Goal: Information Seeking & Learning: Check status

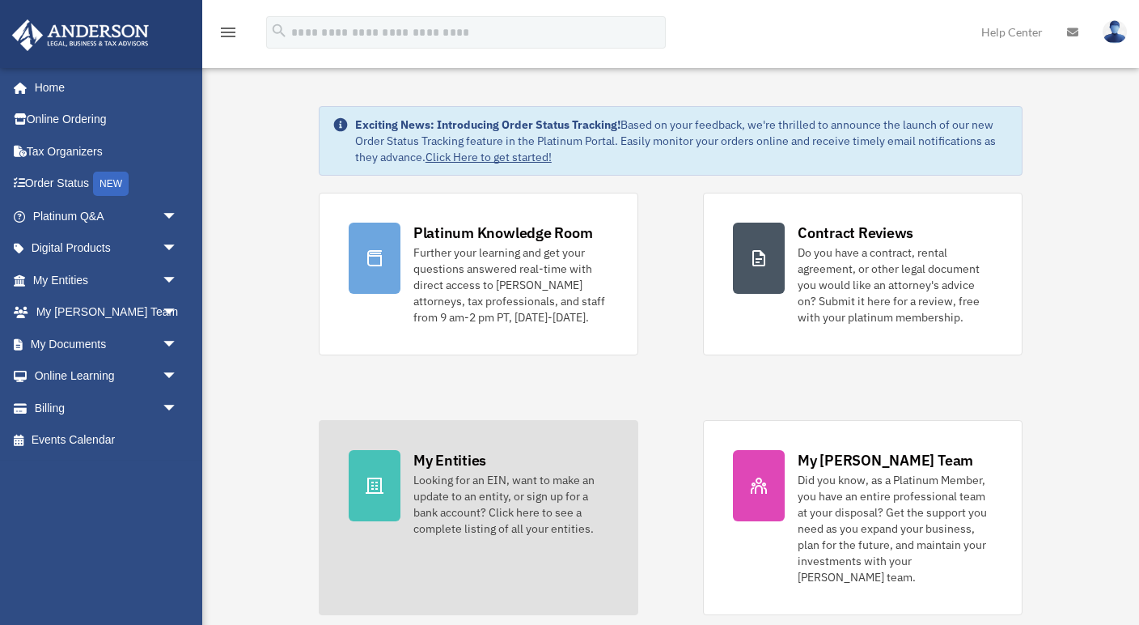
click at [386, 486] on div at bounding box center [375, 485] width 52 height 71
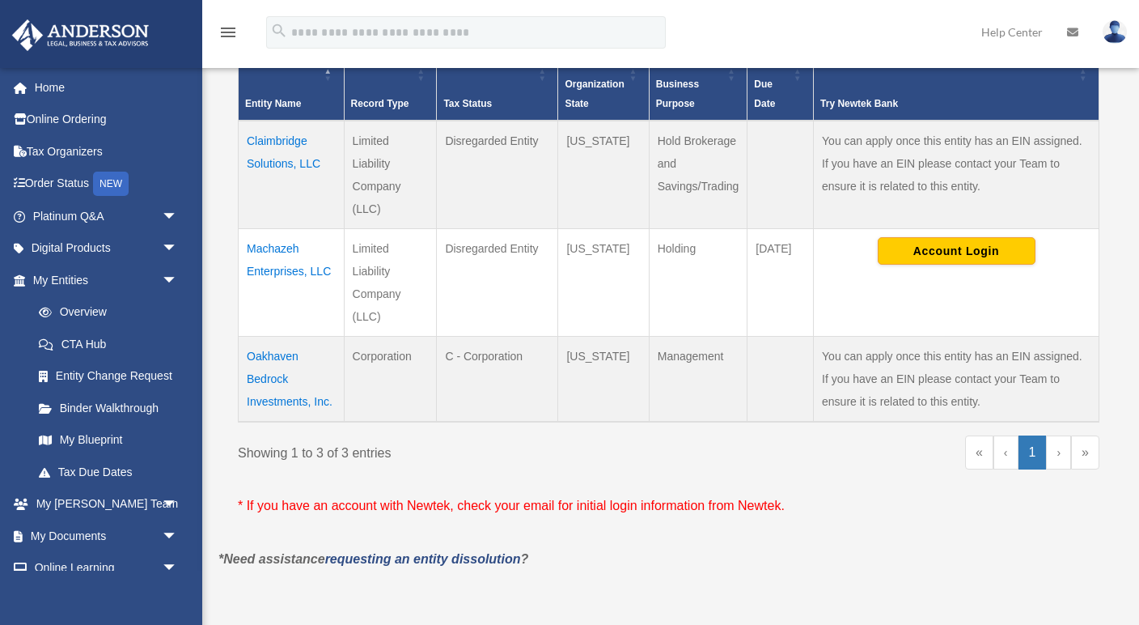
scroll to position [375, 0]
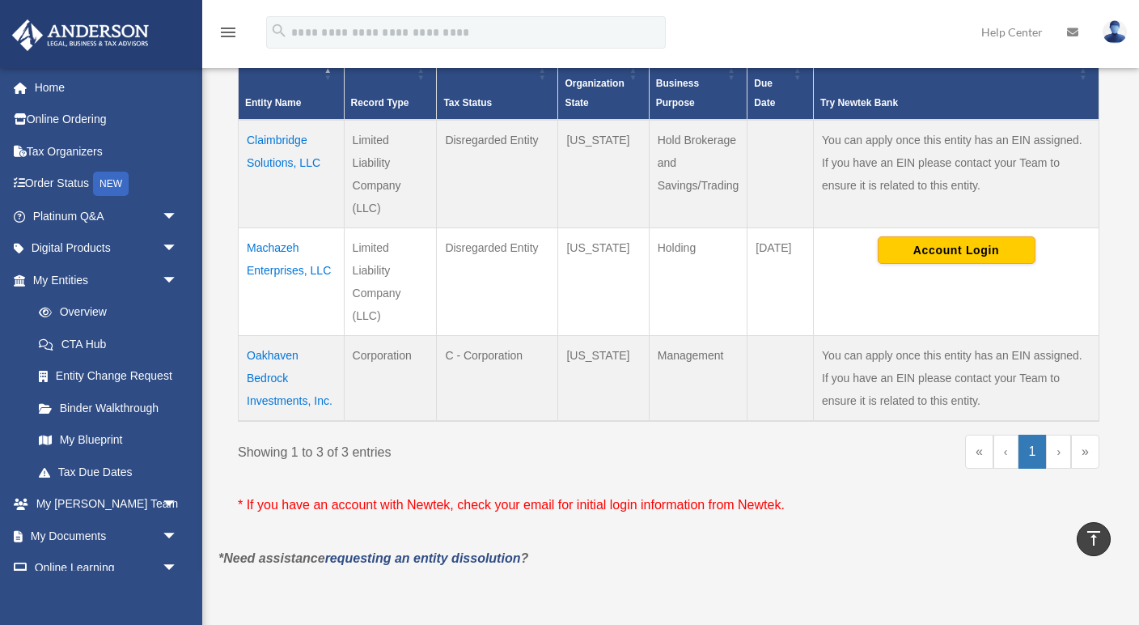
click at [274, 155] on td "Claimbridge Solutions, LLC" at bounding box center [292, 174] width 106 height 108
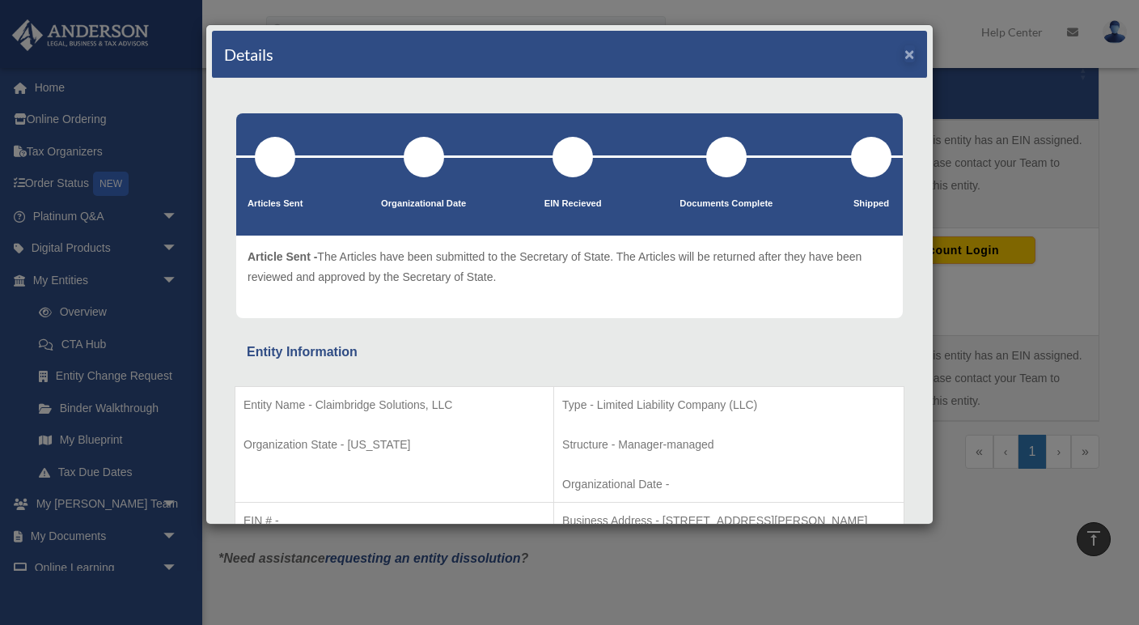
click at [908, 57] on button "×" at bounding box center [910, 53] width 11 height 17
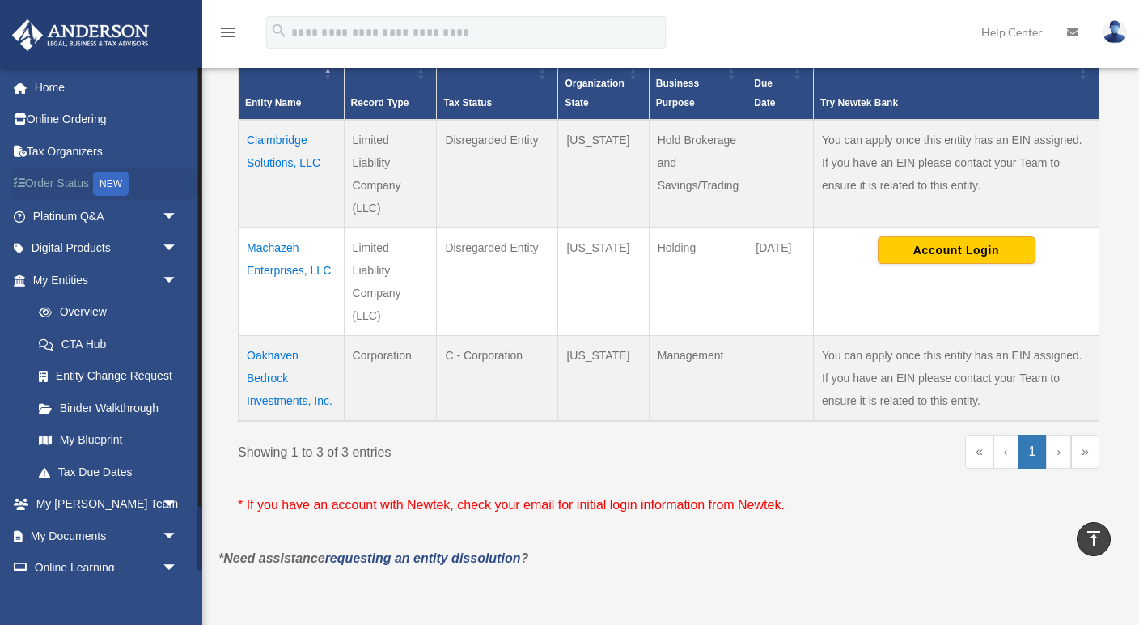
click at [74, 172] on link "Order Status NEW" at bounding box center [106, 184] width 191 height 33
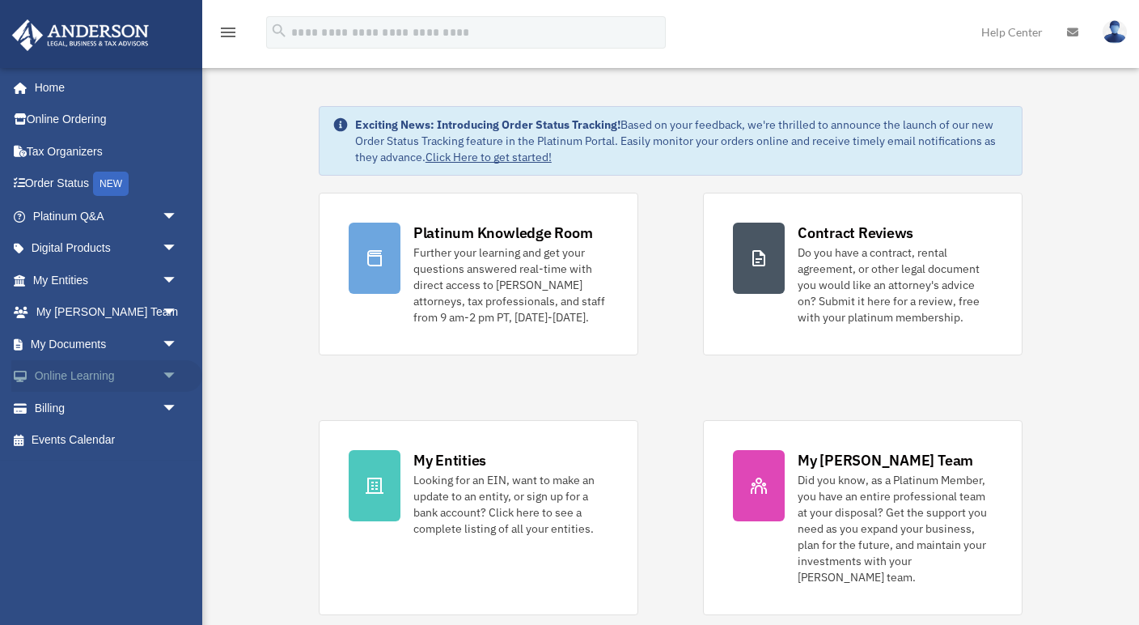
click at [75, 380] on link "Online Learning arrow_drop_down" at bounding box center [106, 376] width 191 height 32
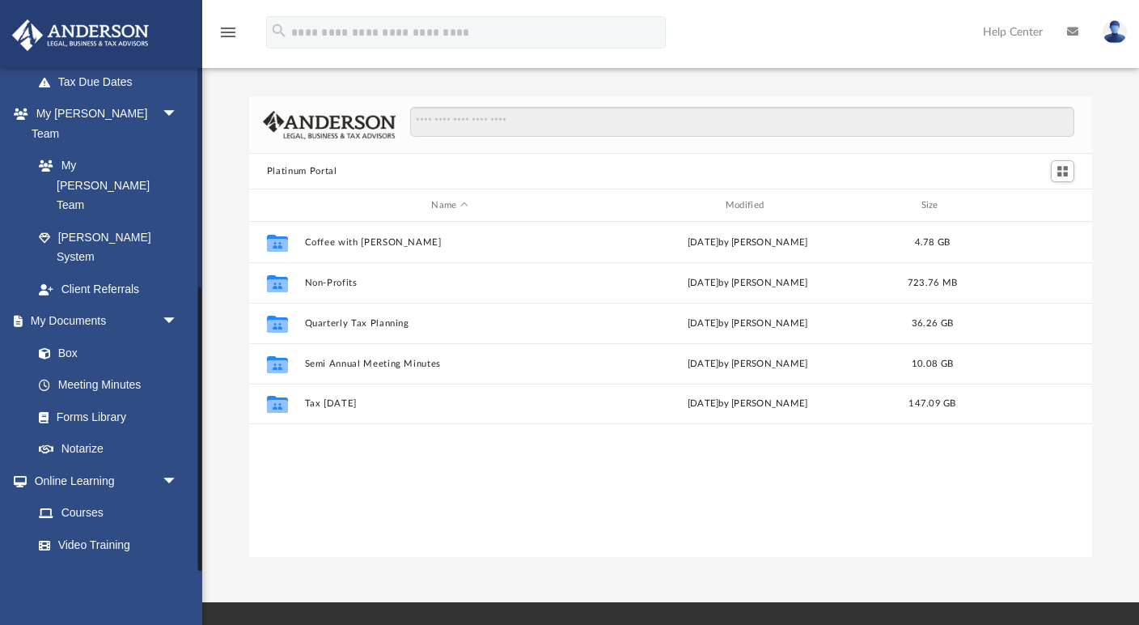
scroll to position [389, 0]
click at [88, 593] on link "Billing arrow_drop_down" at bounding box center [106, 609] width 191 height 32
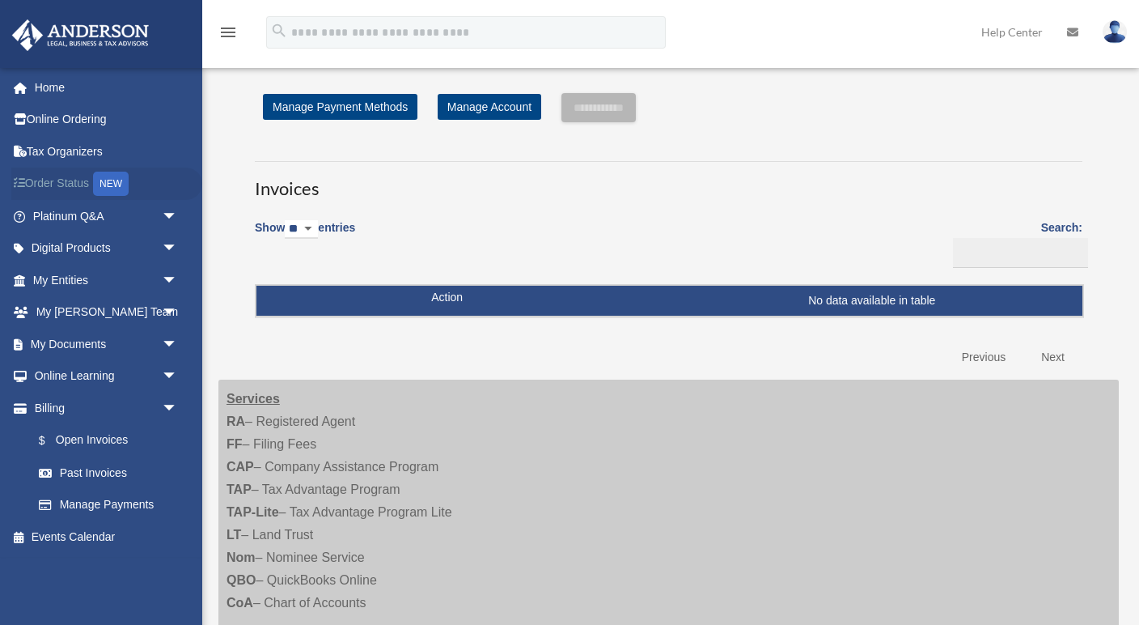
click at [51, 180] on link "Order Status NEW" at bounding box center [106, 184] width 191 height 33
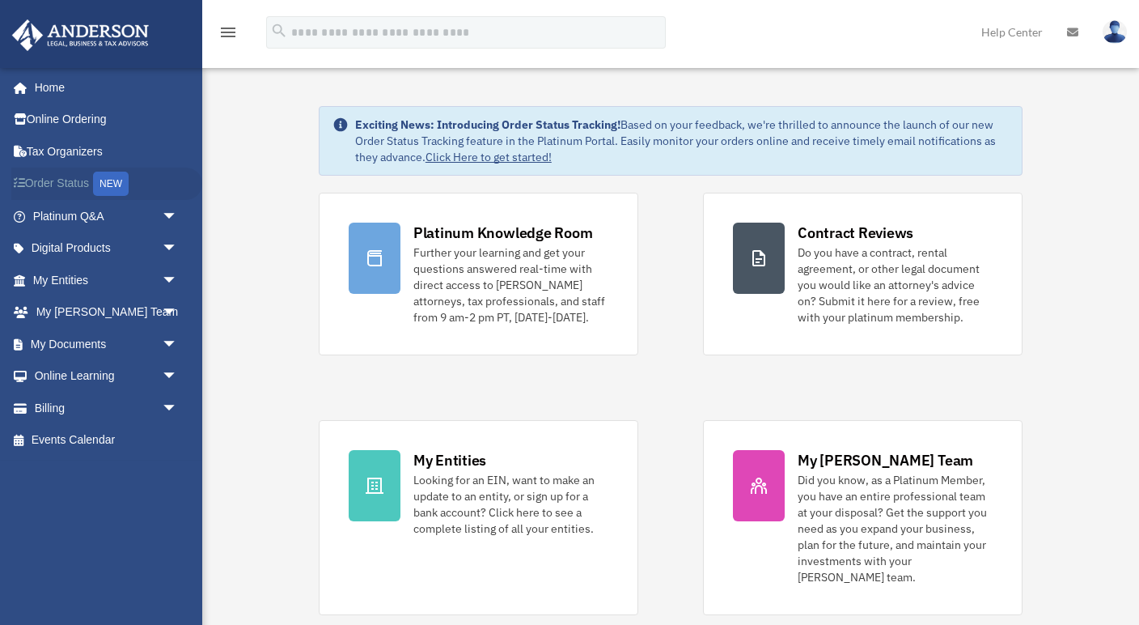
click at [60, 181] on link "Order Status NEW" at bounding box center [106, 184] width 191 height 33
click at [61, 270] on link "My Entities arrow_drop_down" at bounding box center [106, 280] width 191 height 32
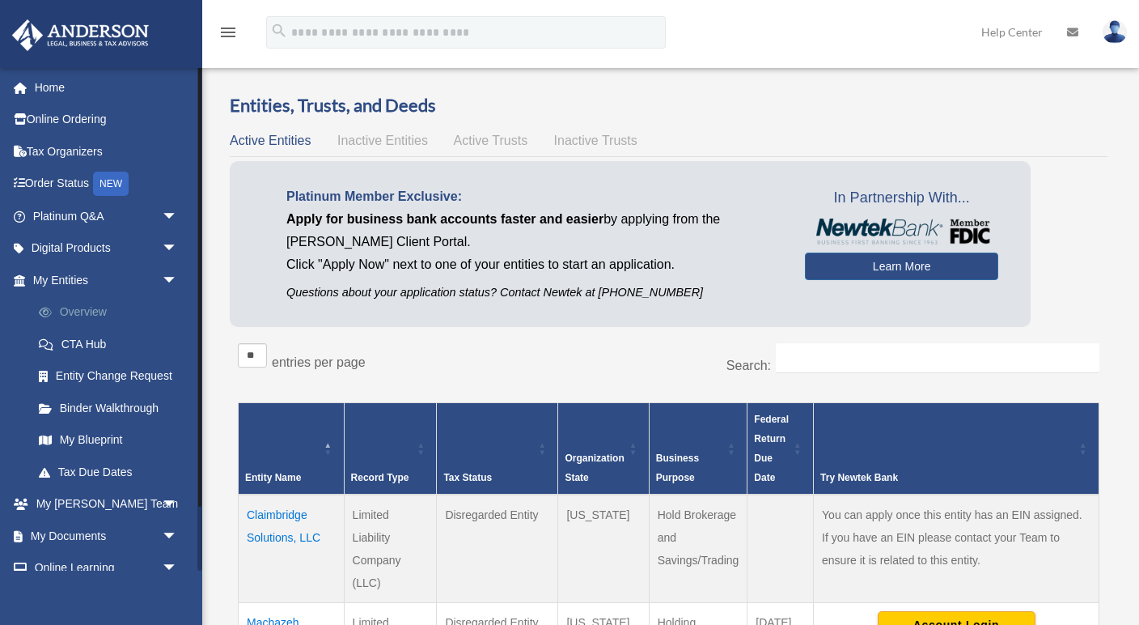
click at [85, 303] on link "Overview" at bounding box center [113, 312] width 180 height 32
click at [101, 339] on link "CTA Hub" at bounding box center [113, 344] width 180 height 32
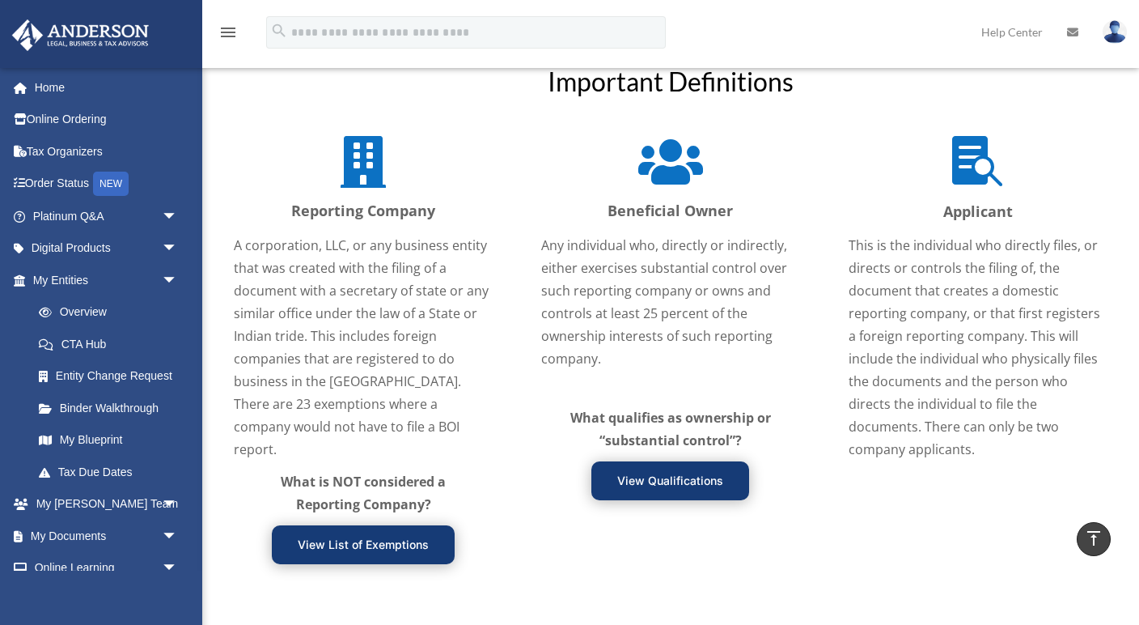
scroll to position [1843, 0]
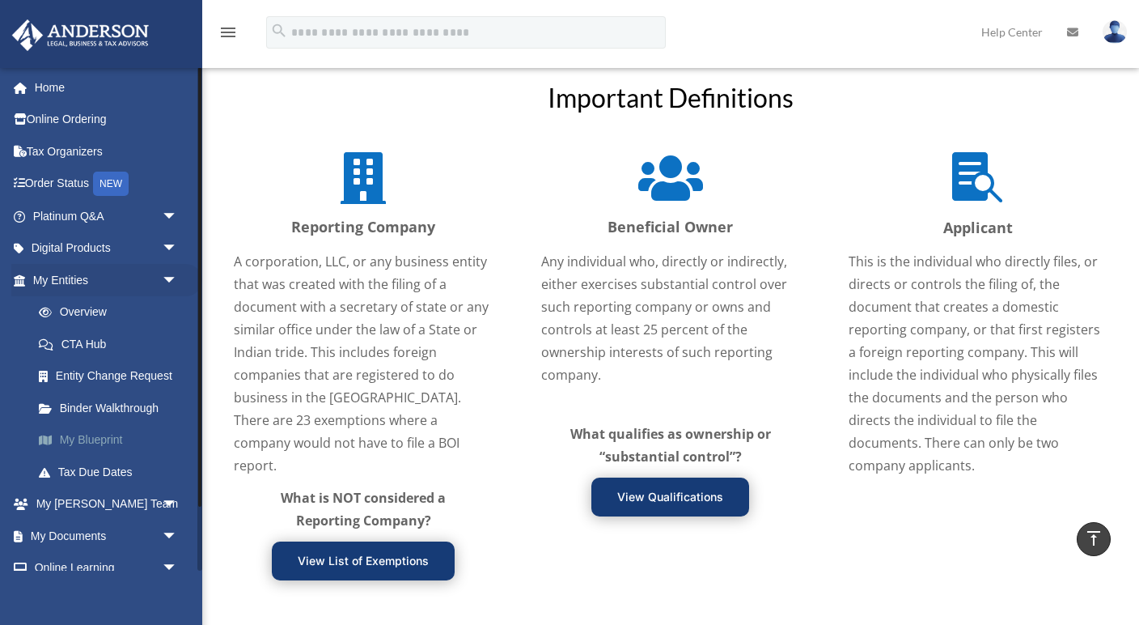
click at [111, 429] on link "My Blueprint" at bounding box center [113, 440] width 180 height 32
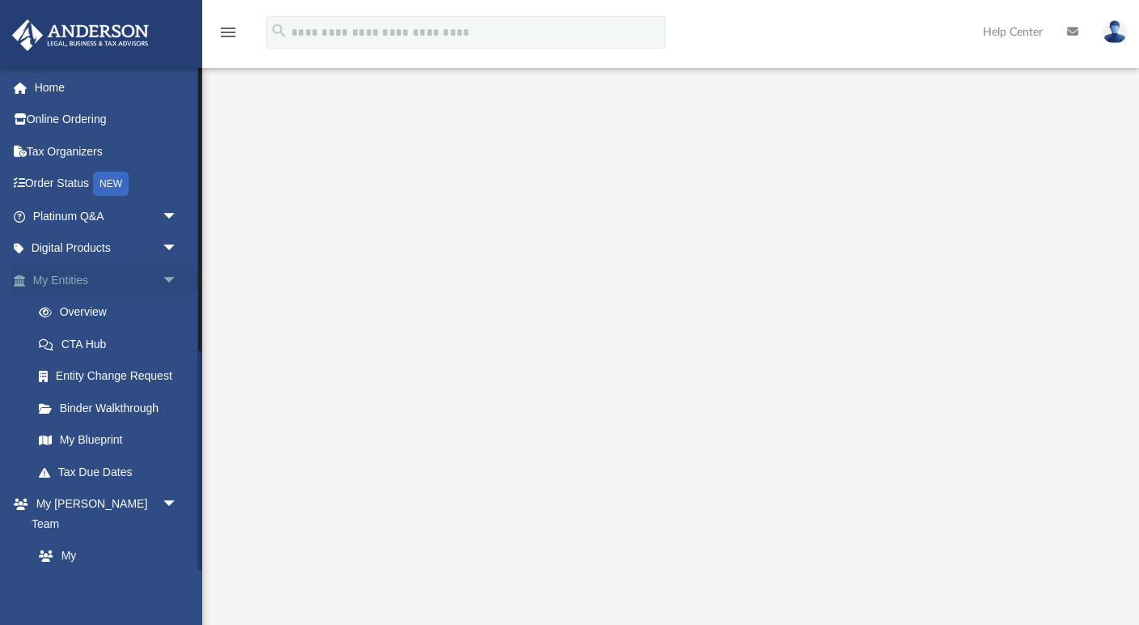
click at [63, 274] on link "My Entities arrow_drop_down" at bounding box center [106, 280] width 191 height 32
click at [168, 274] on span "arrow_drop_down" at bounding box center [178, 280] width 32 height 33
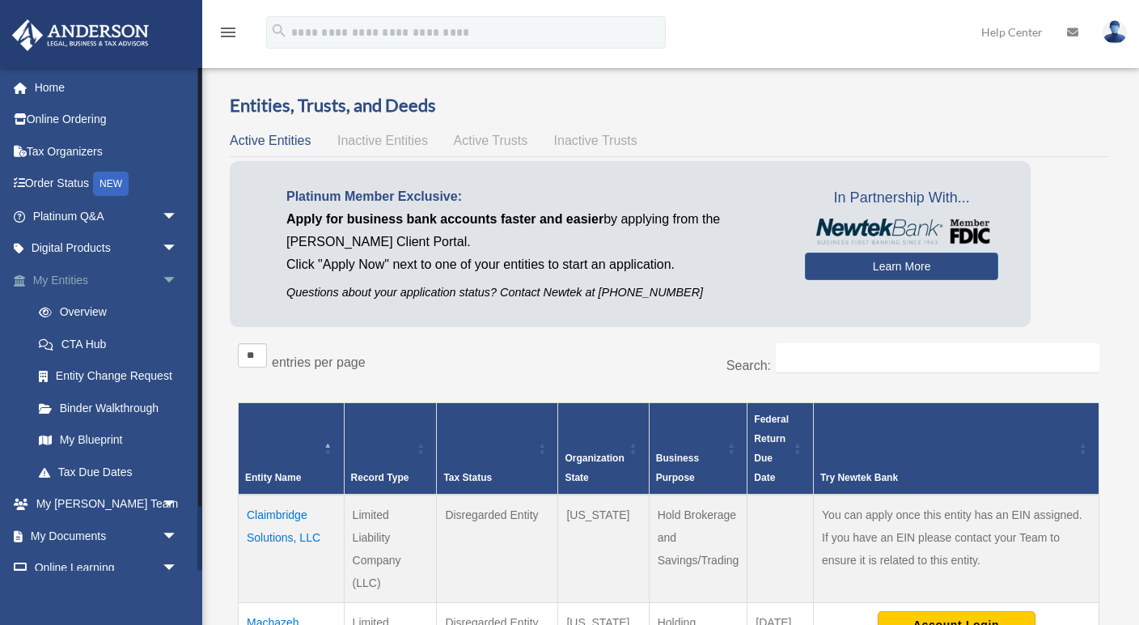
click at [171, 276] on span "arrow_drop_down" at bounding box center [178, 280] width 32 height 33
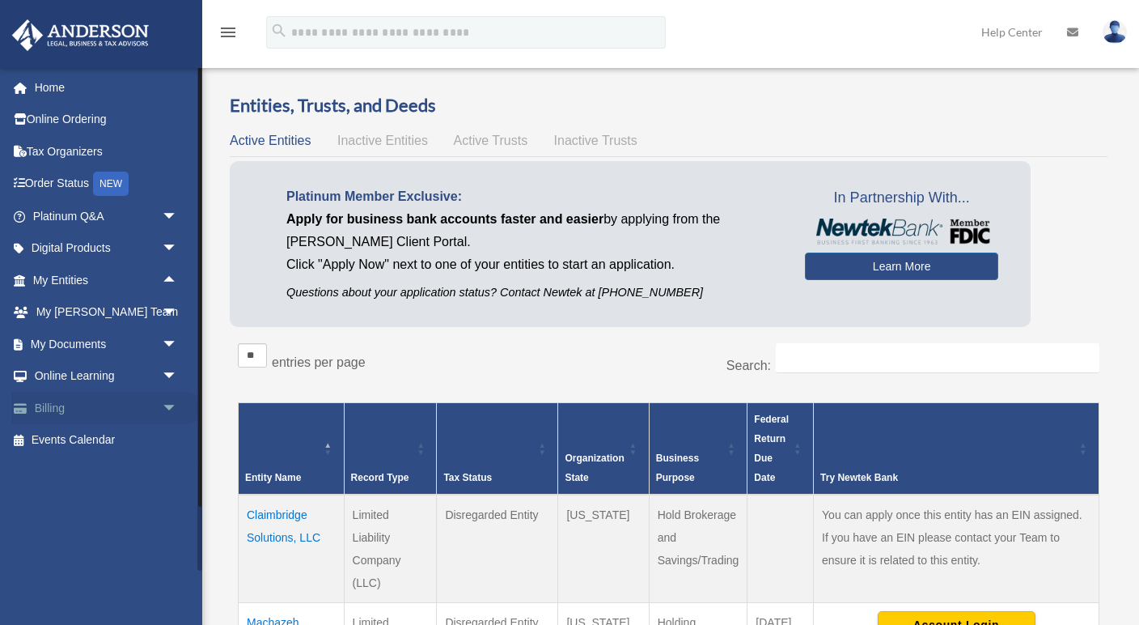
click at [103, 401] on link "Billing arrow_drop_down" at bounding box center [106, 408] width 191 height 32
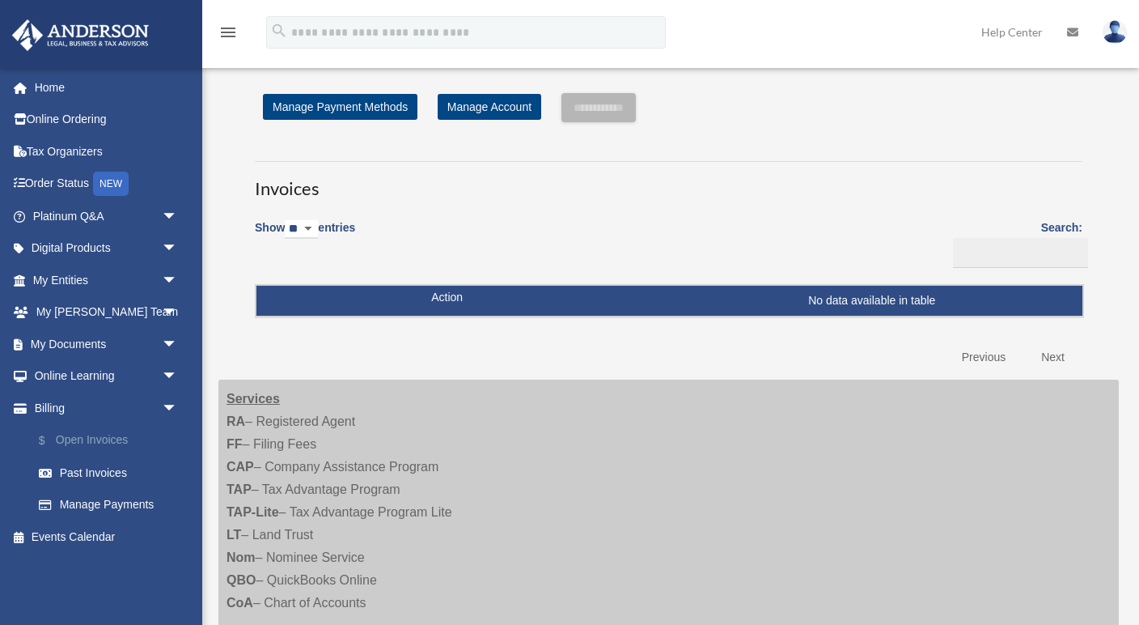
click at [99, 429] on link "$ Open Invoices" at bounding box center [113, 440] width 180 height 33
click at [95, 464] on link "Past Invoices" at bounding box center [113, 472] width 180 height 32
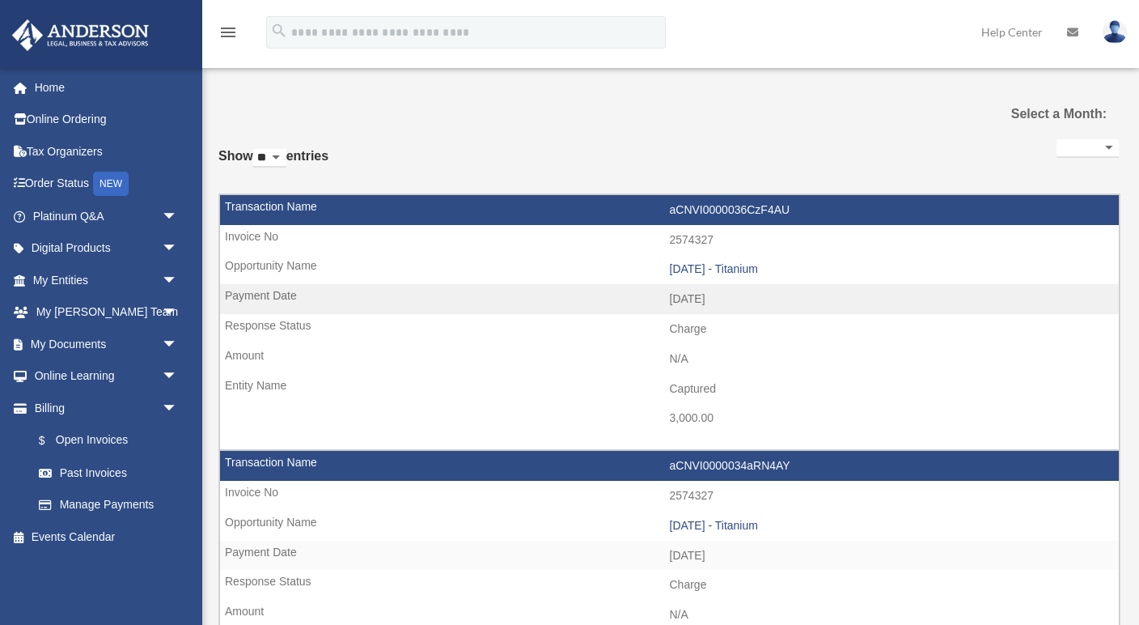
select select
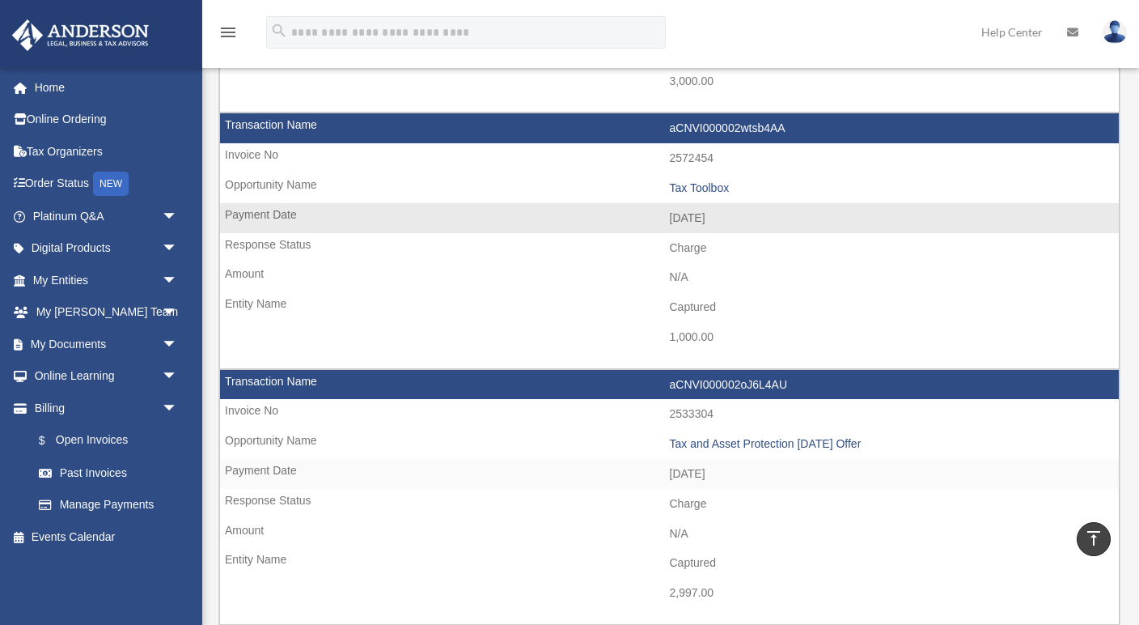
scroll to position [1124, 0]
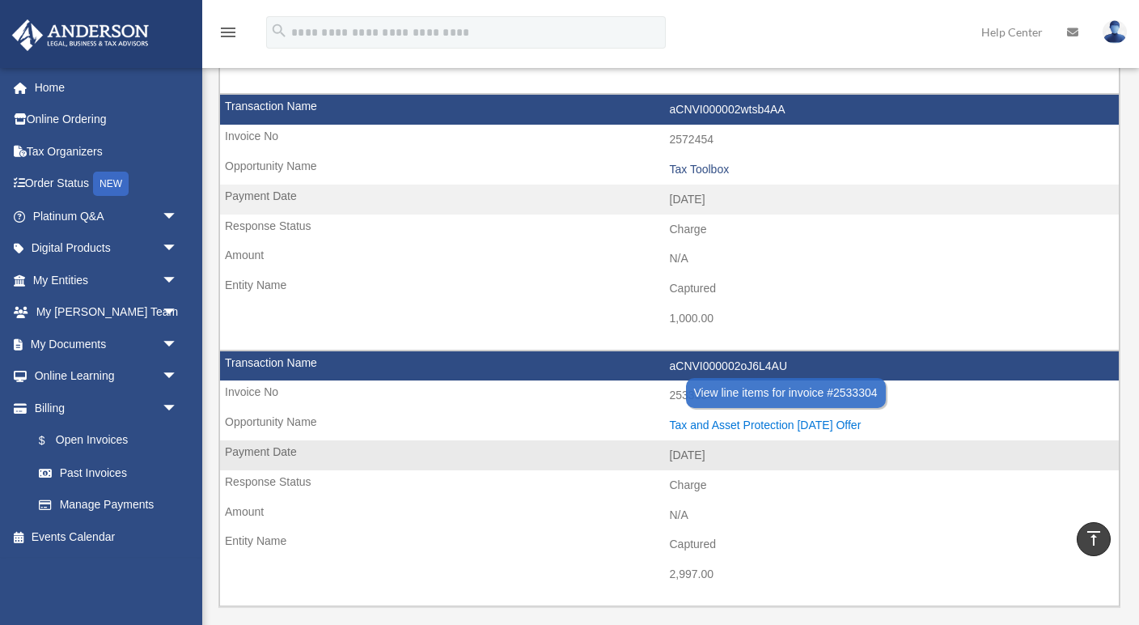
click at [774, 418] on div "Tax and Asset Protection [DATE] Offer" at bounding box center [891, 425] width 442 height 14
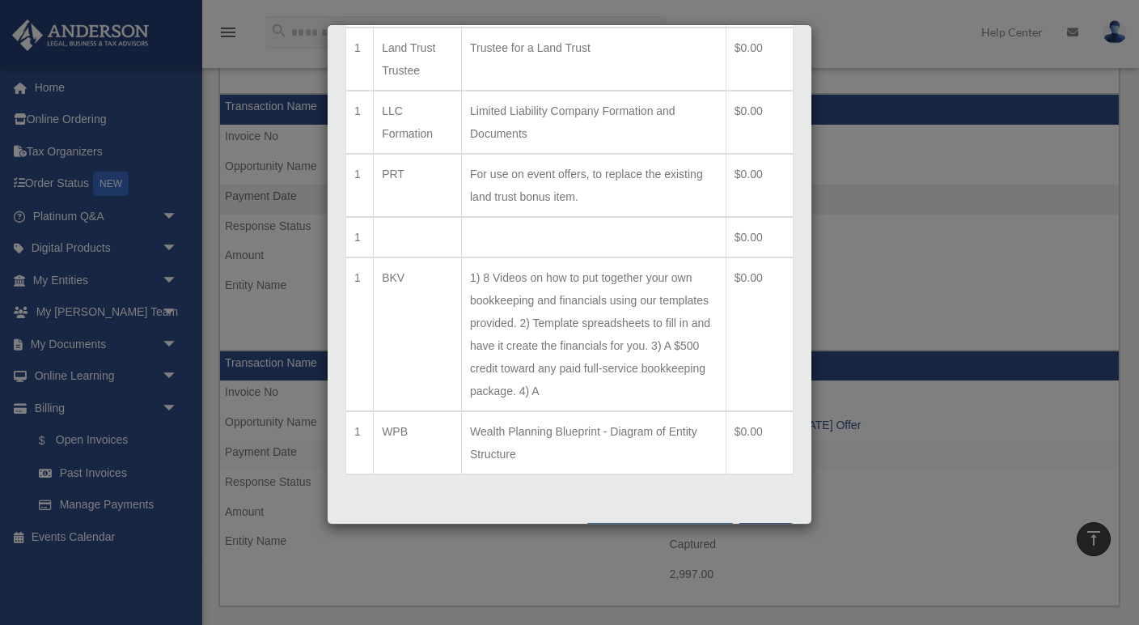
scroll to position [523, 0]
click at [763, 524] on button "Close" at bounding box center [766, 533] width 56 height 19
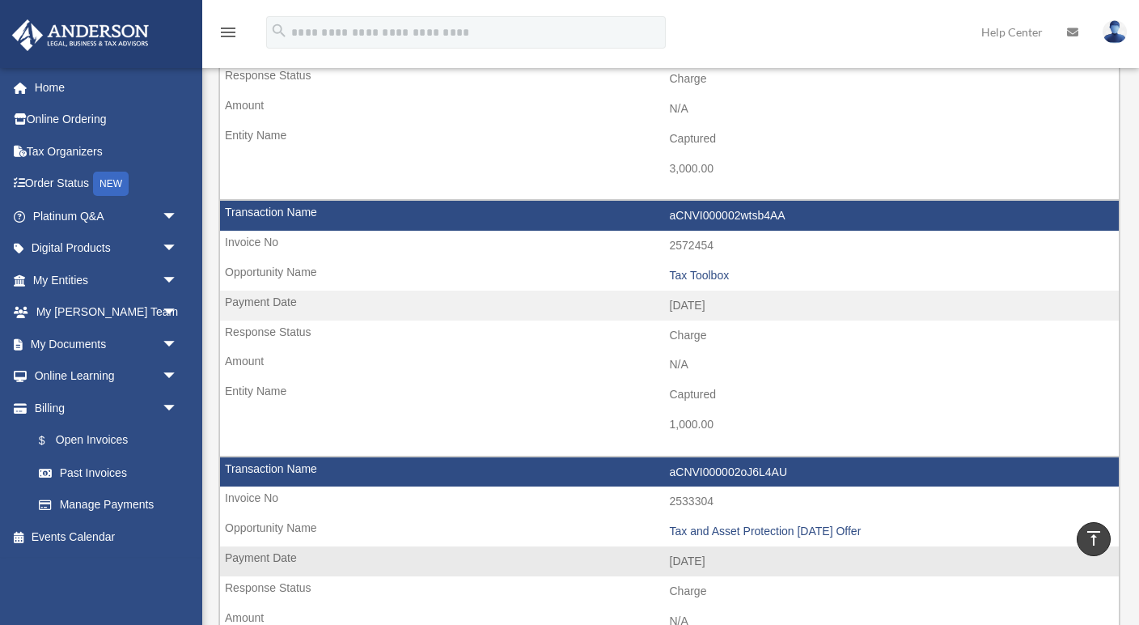
scroll to position [974, 0]
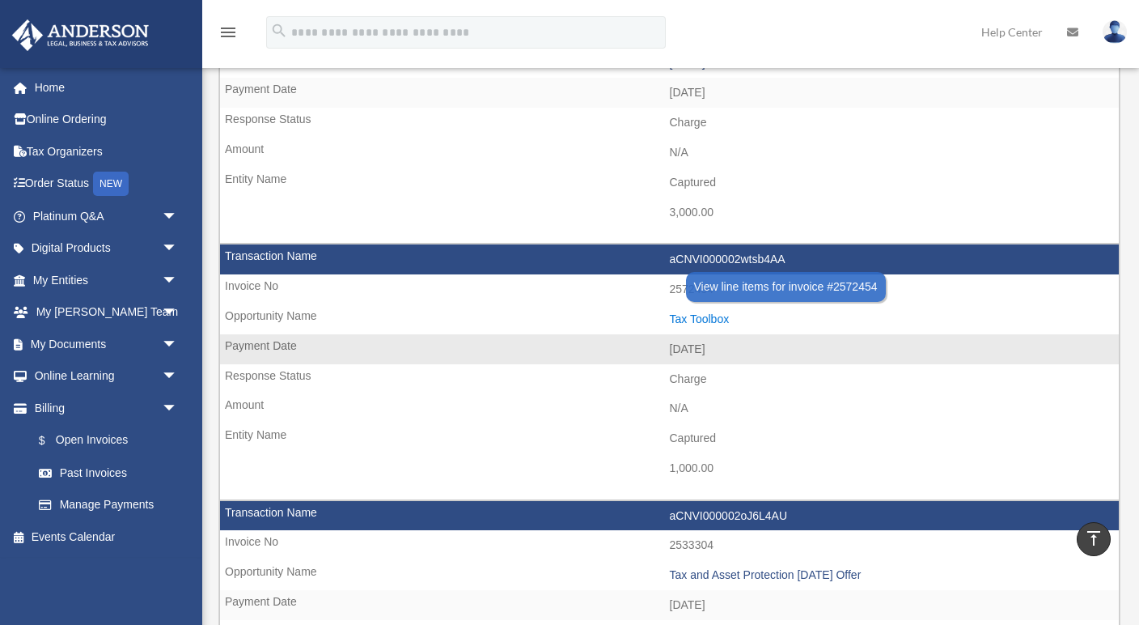
click at [715, 312] on div "Tax Toolbox" at bounding box center [891, 319] width 442 height 14
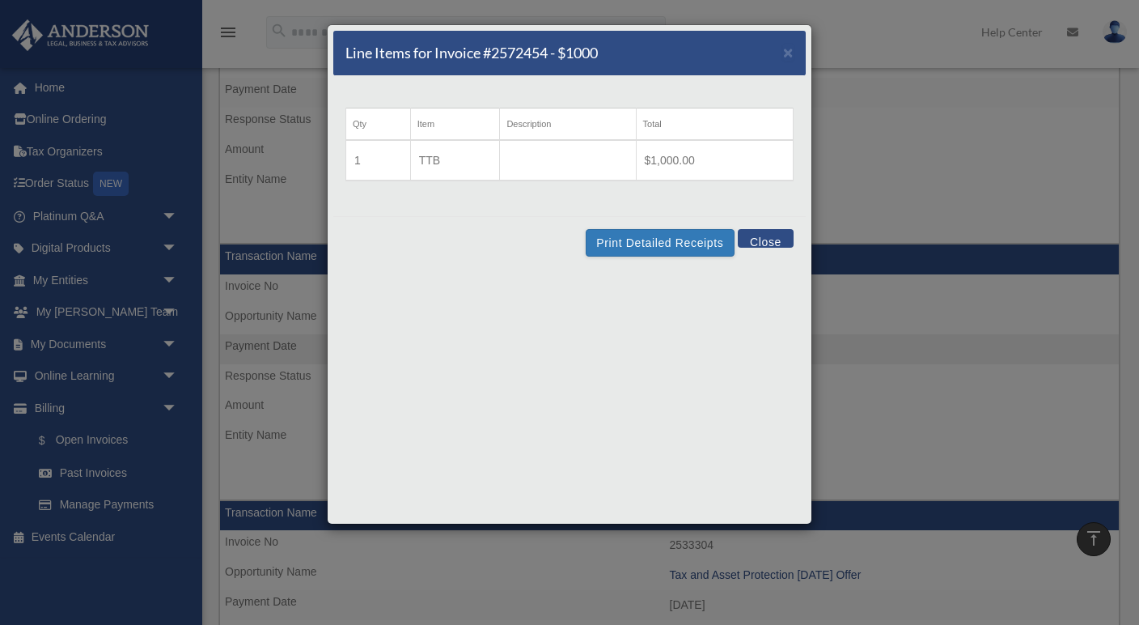
click at [766, 235] on button "Close" at bounding box center [766, 238] width 56 height 19
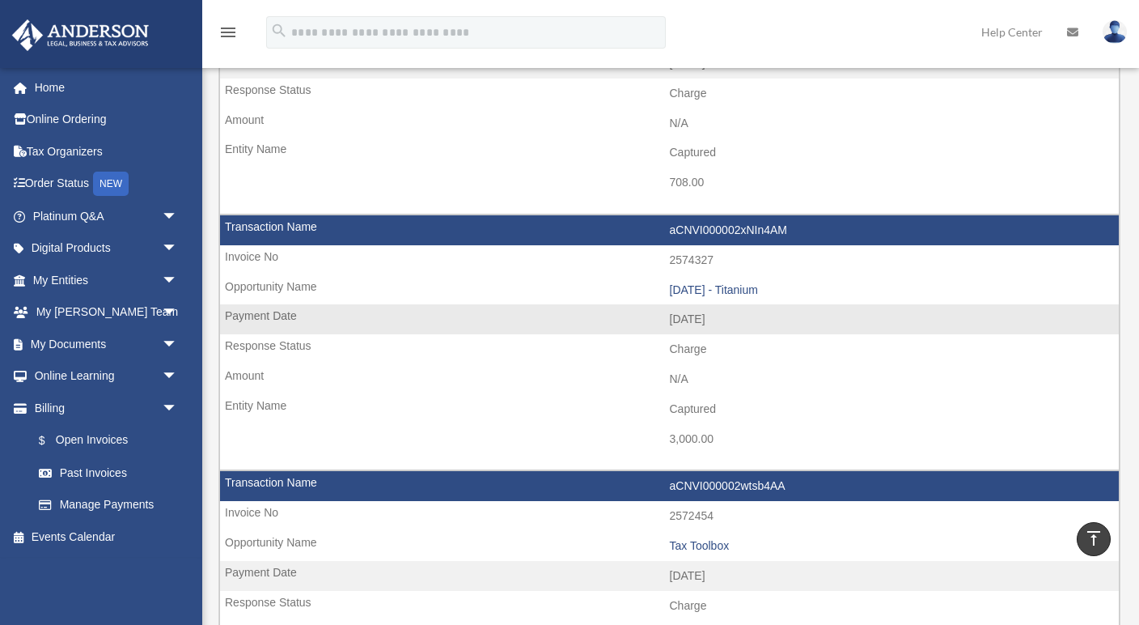
scroll to position [747, 0]
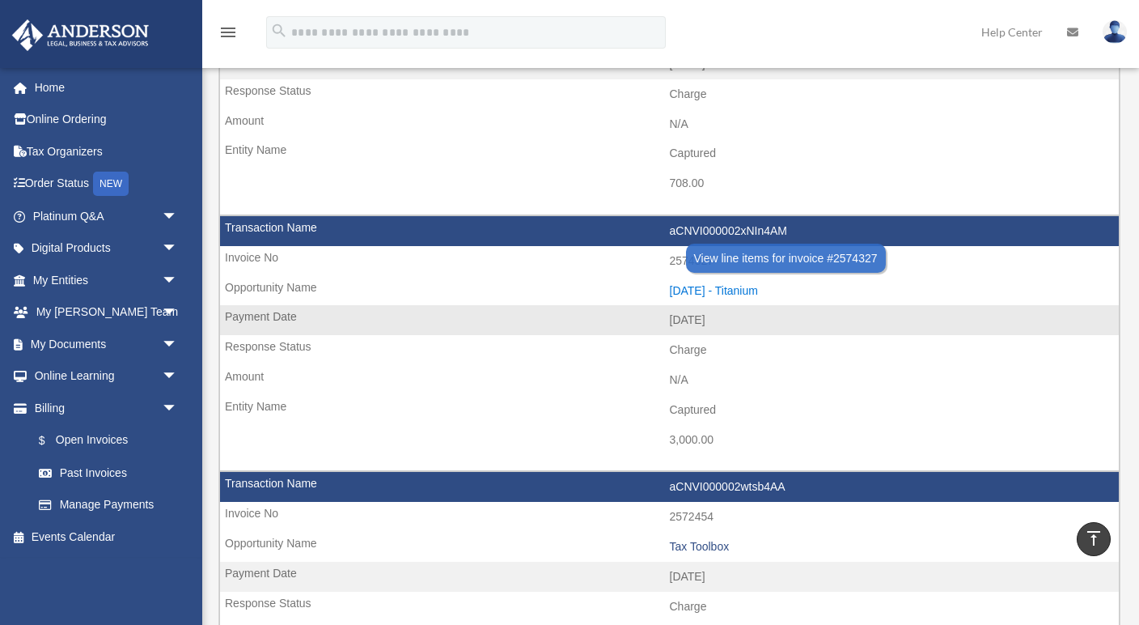
click at [757, 284] on div "[DATE] - Titanium" at bounding box center [891, 291] width 442 height 14
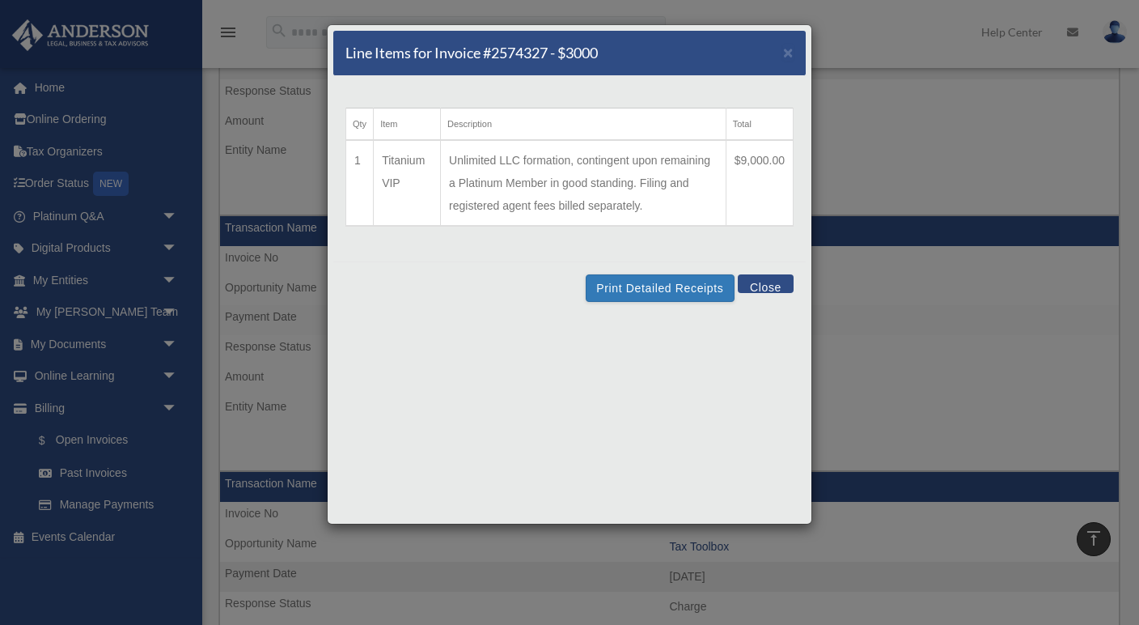
click at [773, 282] on button "Close" at bounding box center [766, 283] width 56 height 19
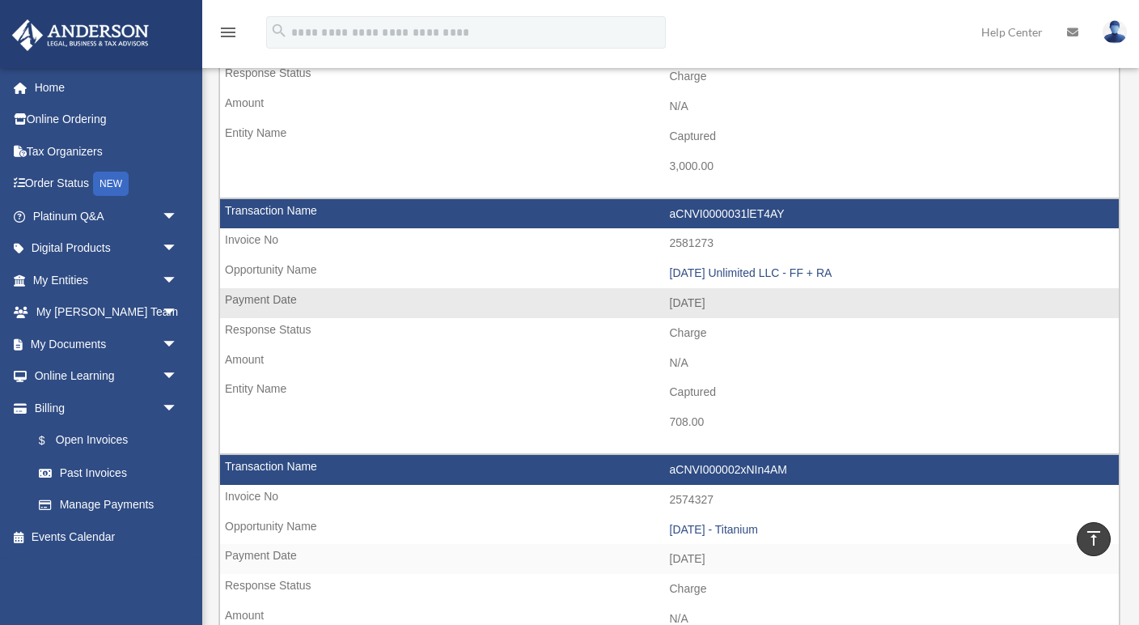
scroll to position [500, 0]
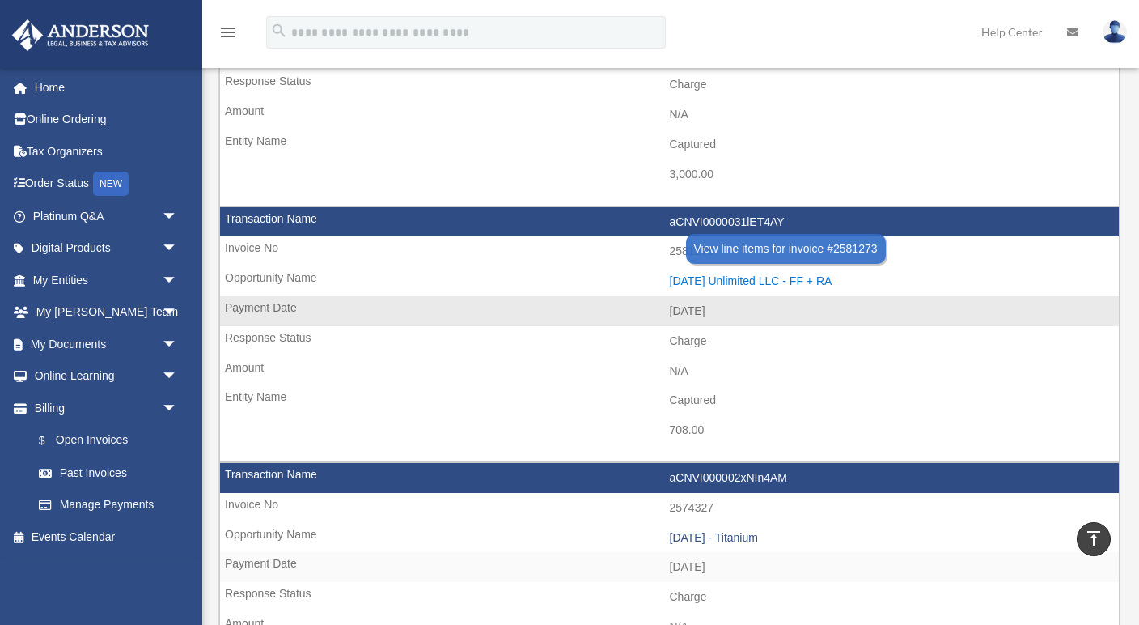
click at [769, 274] on div "[DATE] Unlimited LLC - FF + RA" at bounding box center [891, 281] width 442 height 14
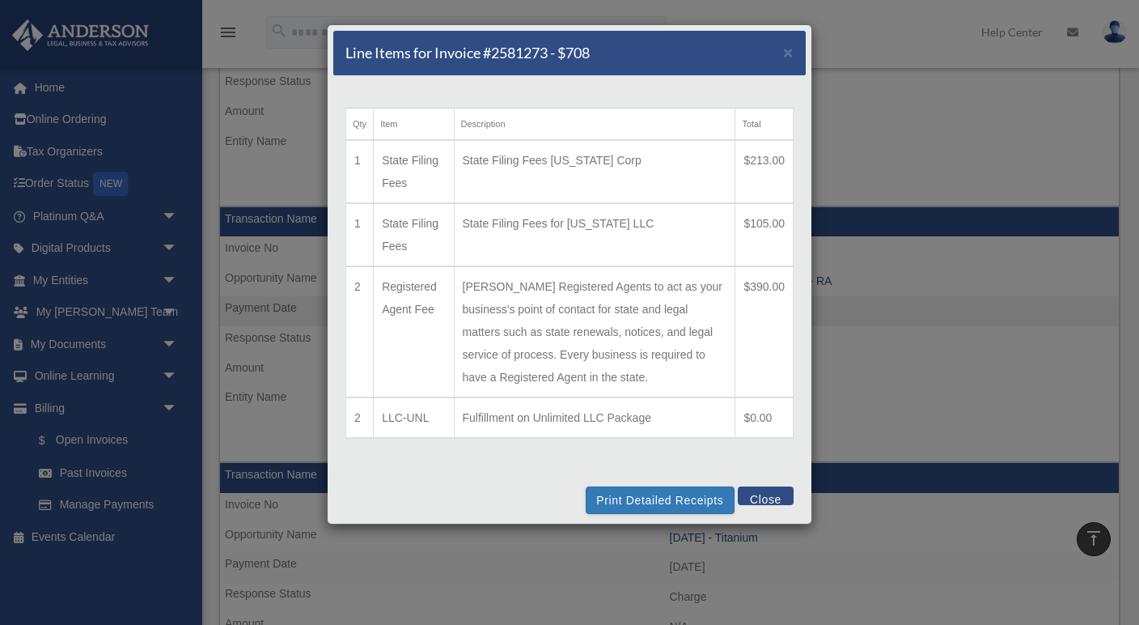
scroll to position [0, 0]
click at [787, 43] on span "×" at bounding box center [788, 52] width 11 height 19
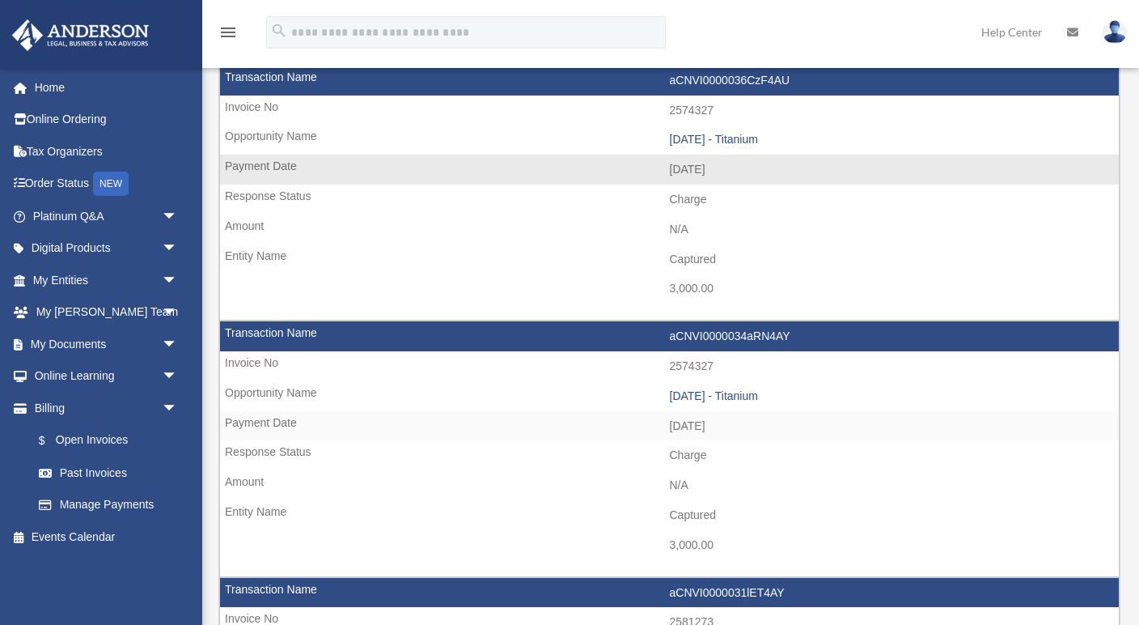
scroll to position [130, 0]
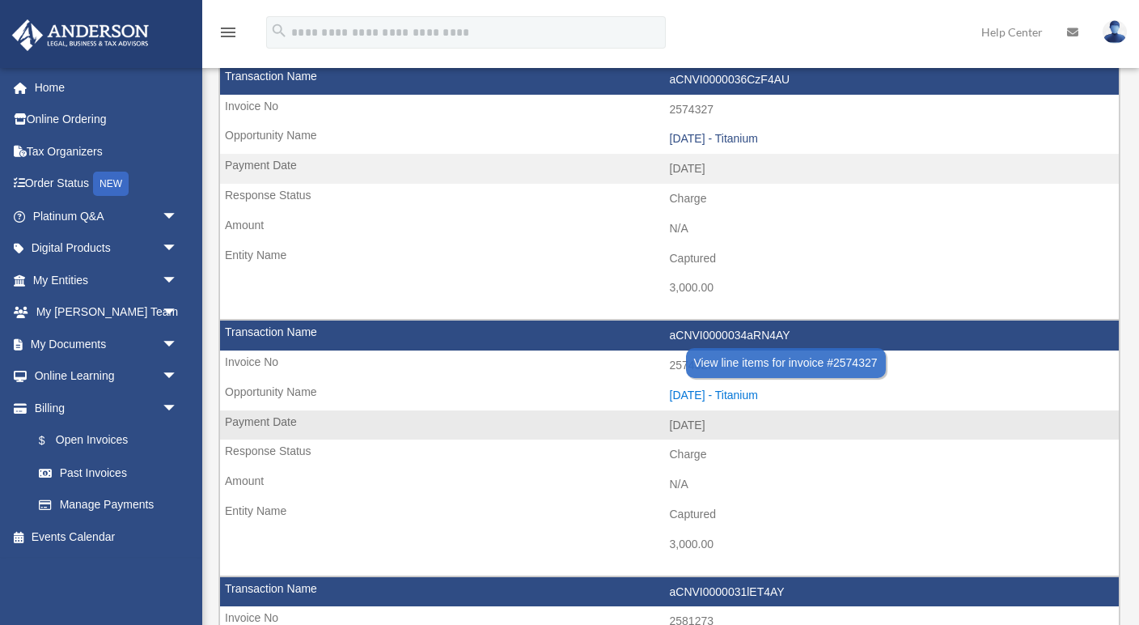
click at [745, 388] on div "[DATE] - Titanium" at bounding box center [891, 395] width 442 height 14
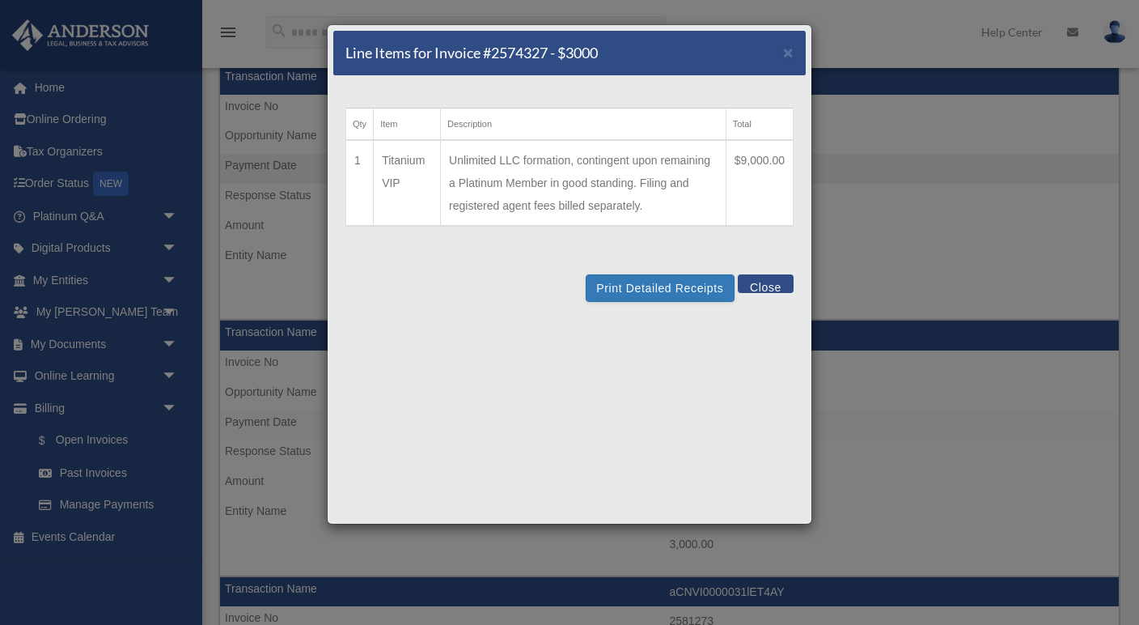
click at [766, 286] on button "Close" at bounding box center [766, 283] width 56 height 19
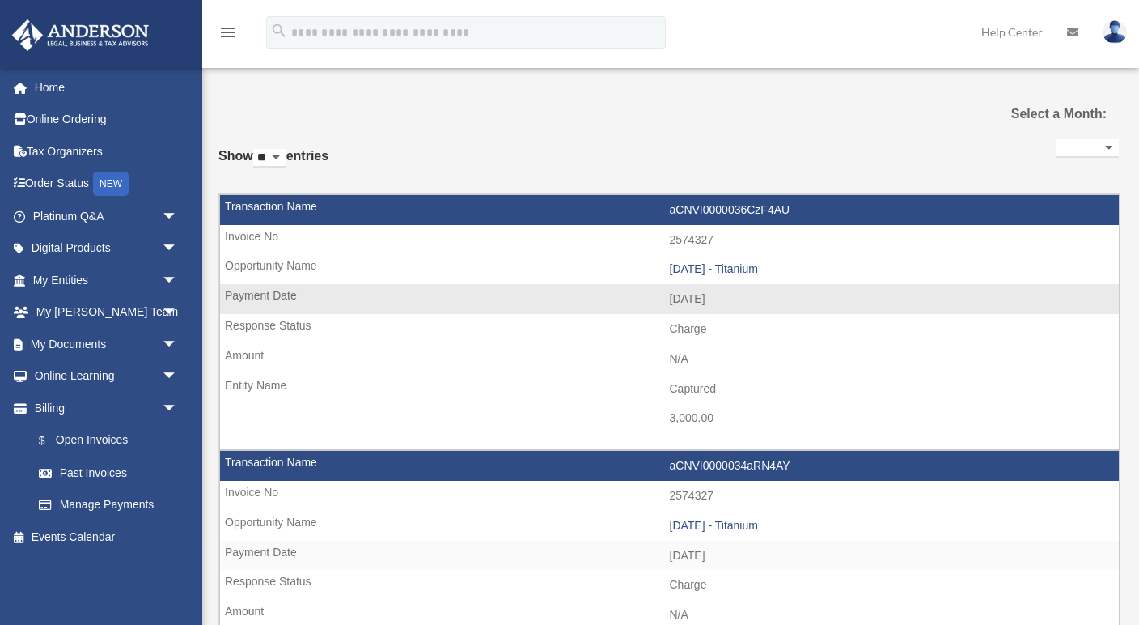
scroll to position [0, 0]
click at [738, 262] on div "[DATE] - Titanium" at bounding box center [891, 269] width 442 height 14
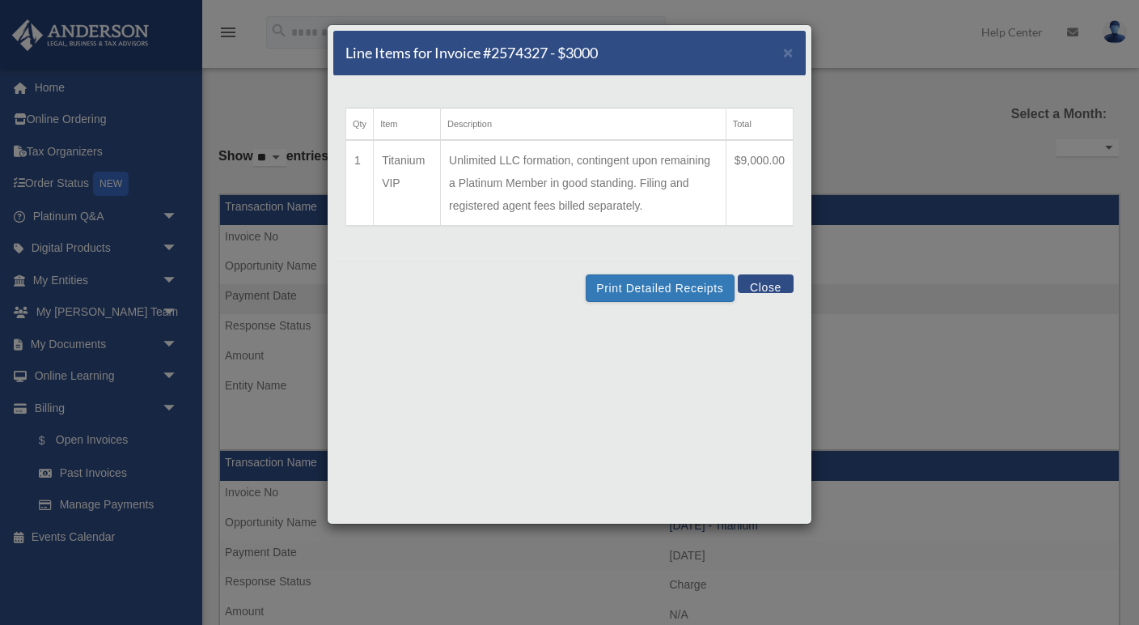
click at [769, 283] on button "Close" at bounding box center [766, 283] width 56 height 19
